Goal: Complete application form: Complete application form

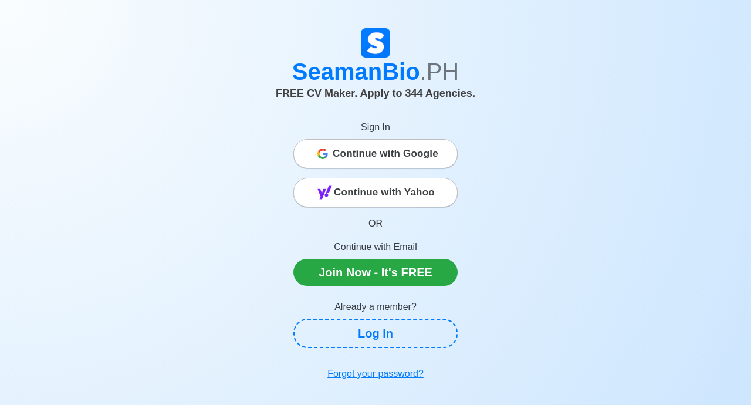
click at [438, 154] on div "Continue with Google" at bounding box center [375, 153] width 163 height 23
click at [440, 155] on div "Continue with Google" at bounding box center [375, 153] width 163 height 23
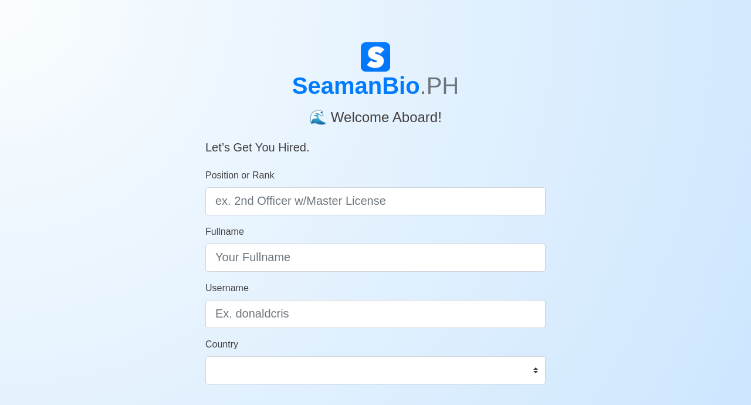
click at [623, 182] on div "SeamanBio .PH 🌊 Welcome Aboard! Let’s Get You Hired. Position or Rank Fullname …" at bounding box center [375, 351] width 751 height 618
